Goal: Task Accomplishment & Management: Manage account settings

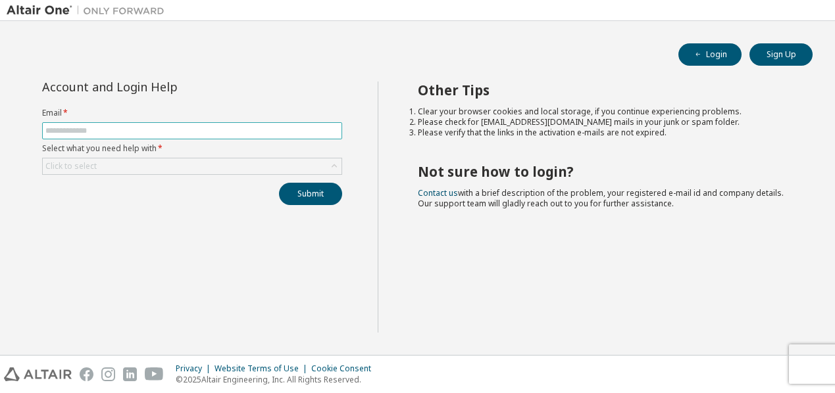
click at [164, 130] on input "text" at bounding box center [191, 131] width 293 height 11
type input "**********"
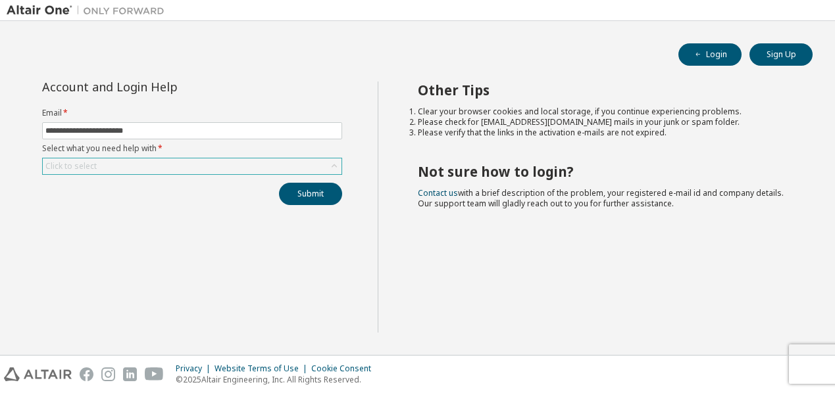
click at [139, 161] on div "Click to select" at bounding box center [192, 167] width 299 height 16
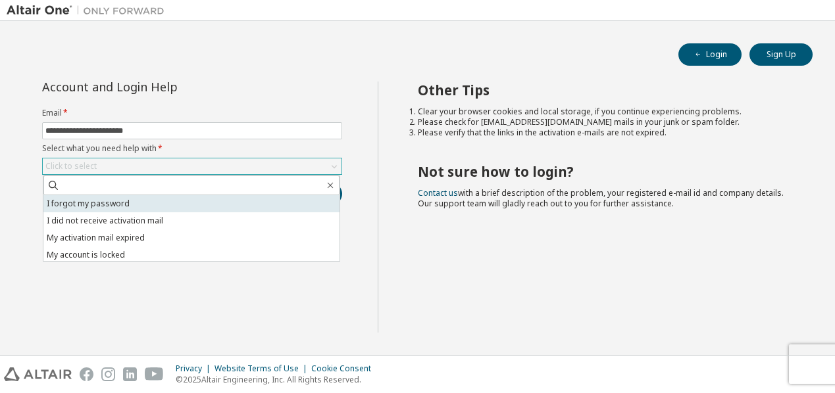
click at [121, 207] on li "I forgot my password" at bounding box center [191, 203] width 296 height 17
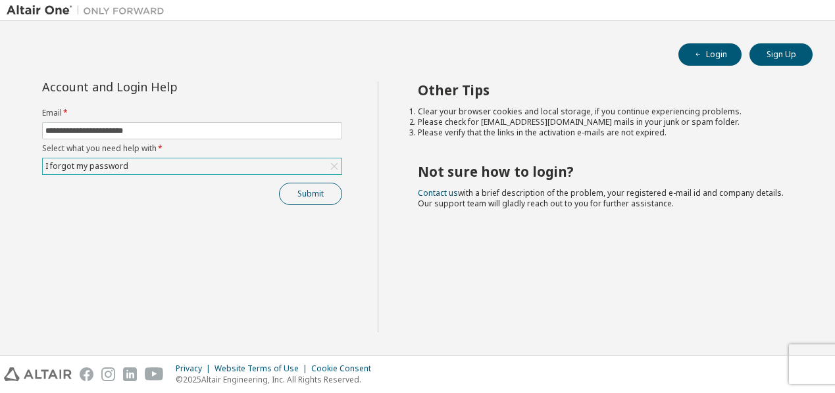
click at [294, 192] on button "Submit" at bounding box center [310, 194] width 63 height 22
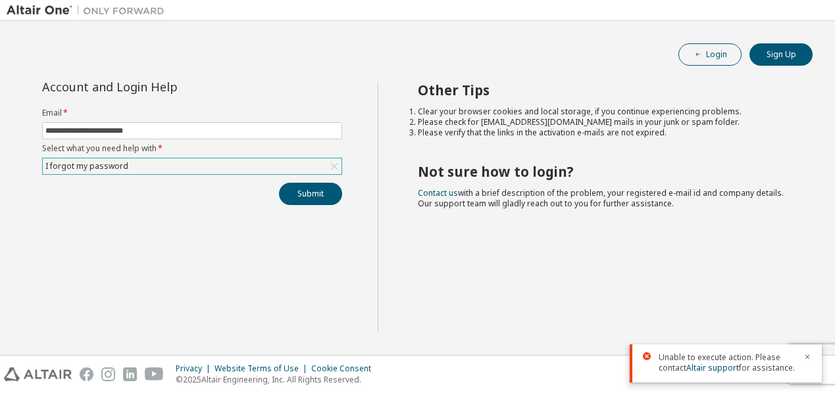
click at [689, 57] on button "Login" at bounding box center [709, 54] width 63 height 22
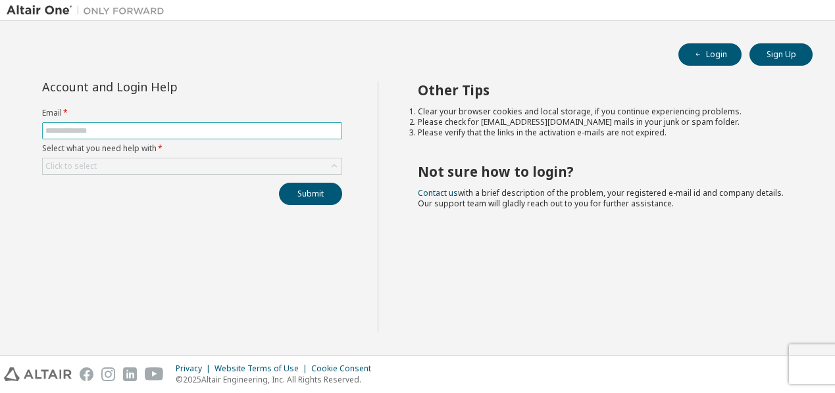
drag, startPoint x: 0, startPoint y: 0, endPoint x: 121, endPoint y: 133, distance: 179.8
click at [121, 133] on input "text" at bounding box center [191, 131] width 293 height 11
type input "**********"
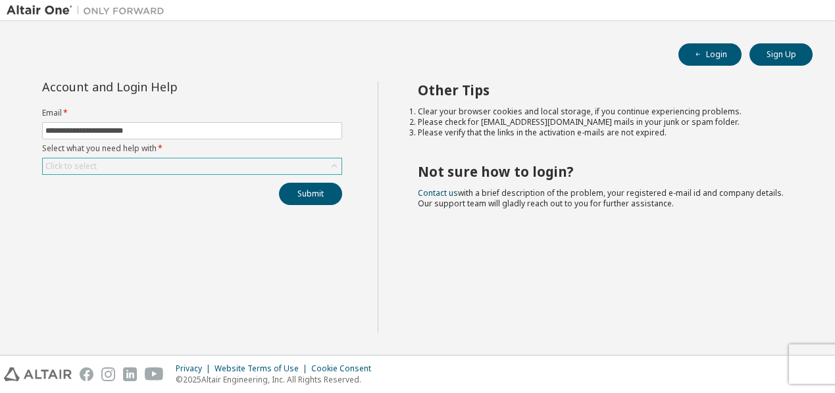
click at [103, 168] on div "Click to select" at bounding box center [192, 167] width 299 height 16
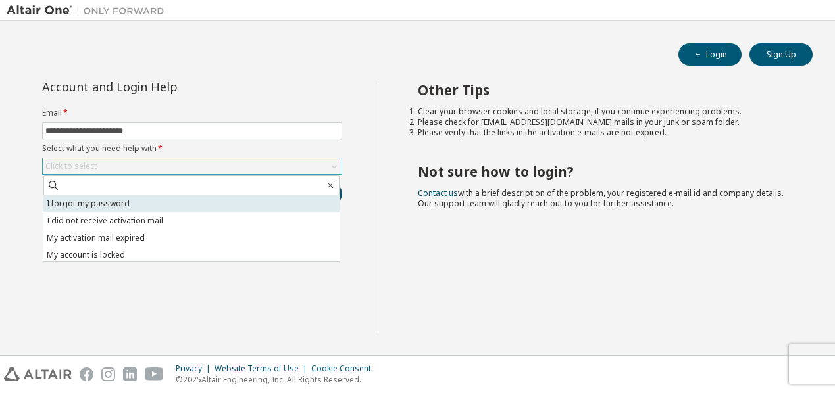
click at [108, 207] on li "I forgot my password" at bounding box center [191, 203] width 296 height 17
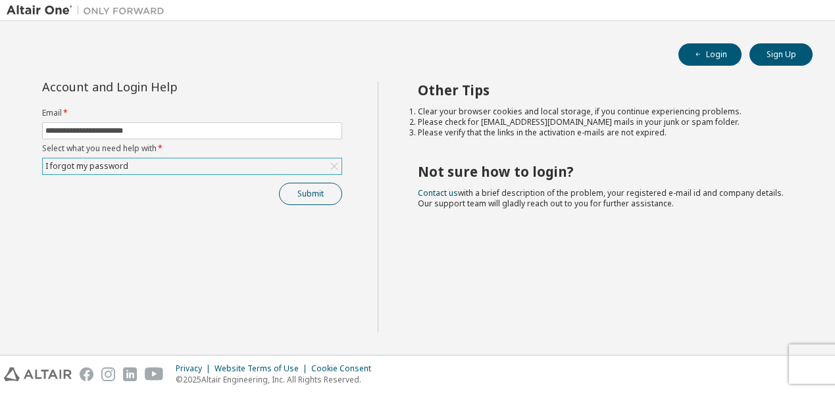
click at [312, 196] on button "Submit" at bounding box center [310, 194] width 63 height 22
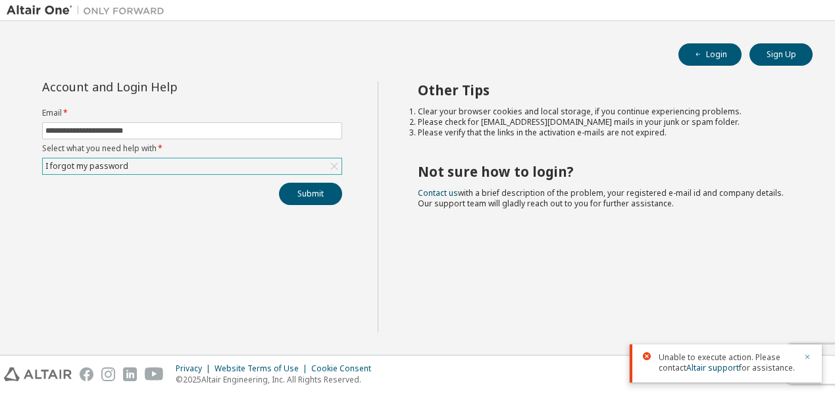
click at [807, 355] on icon "button" at bounding box center [807, 357] width 8 height 8
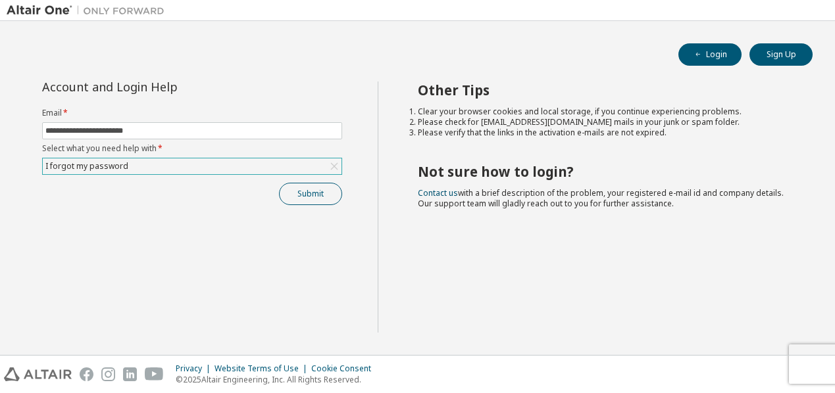
click at [335, 196] on button "Submit" at bounding box center [310, 194] width 63 height 22
click at [290, 171] on div "I forgot my password" at bounding box center [192, 167] width 299 height 16
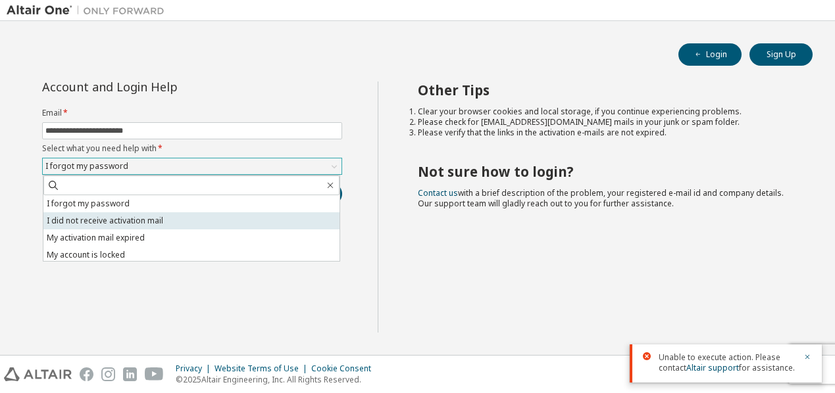
click at [196, 215] on li "I did not receive activation mail" at bounding box center [191, 220] width 296 height 17
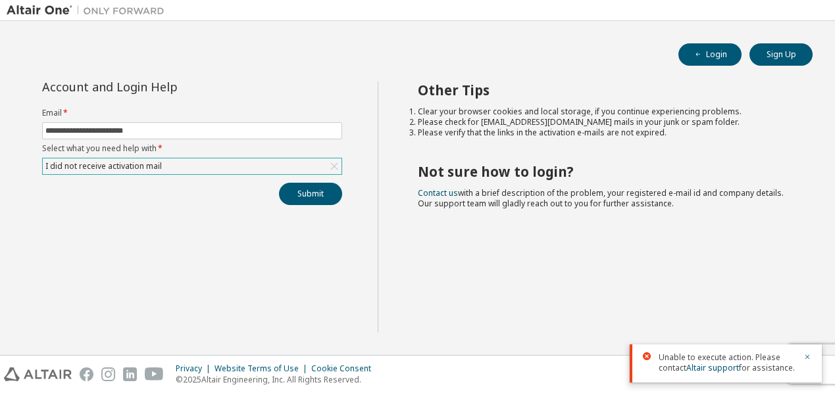
click at [234, 164] on div "I did not receive activation mail" at bounding box center [192, 167] width 299 height 16
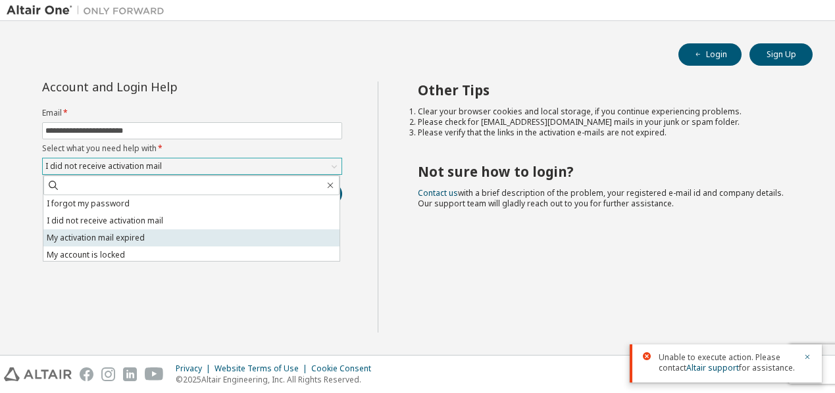
click at [177, 243] on li "My activation mail expired" at bounding box center [191, 238] width 296 height 17
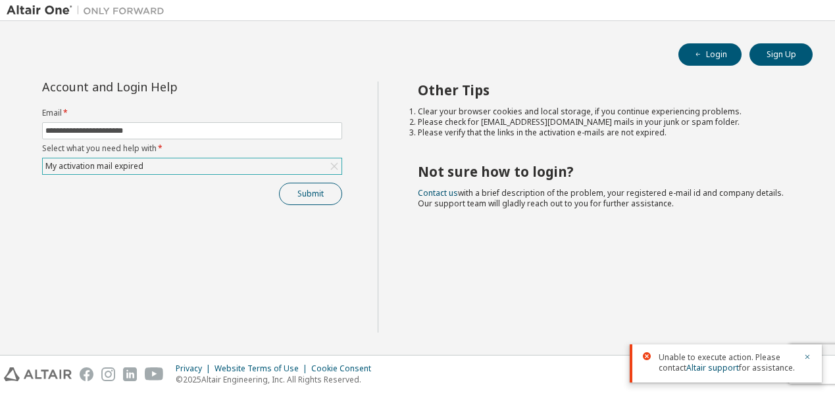
click at [302, 196] on button "Submit" at bounding box center [310, 194] width 63 height 22
click at [302, 196] on div "Submit" at bounding box center [192, 194] width 300 height 22
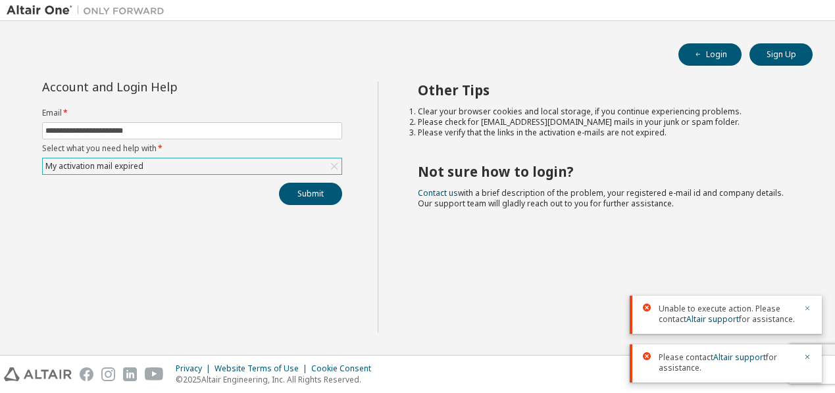
click at [807, 307] on icon "button" at bounding box center [807, 309] width 8 height 8
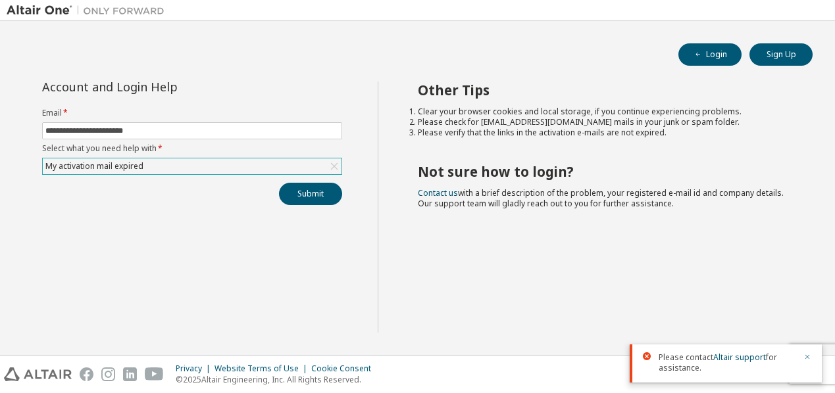
click at [808, 357] on icon "button" at bounding box center [807, 357] width 8 height 8
